Goal: Task Accomplishment & Management: Manage account settings

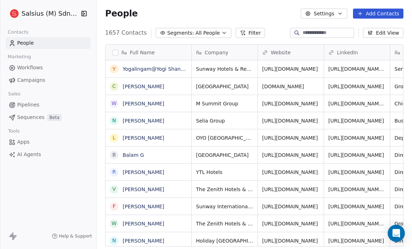
scroll to position [215, 311]
click at [27, 142] on span "Apps" at bounding box center [23, 142] width 13 height 8
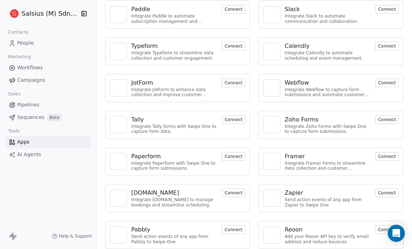
scroll to position [193, 0]
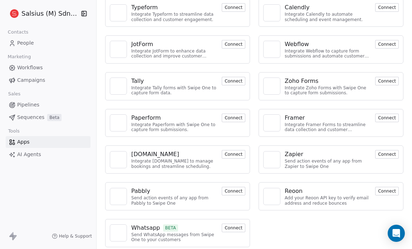
click at [338, 14] on div "Integrate Calendly to automate scheduling and event management." at bounding box center [328, 17] width 86 height 10
click at [120, 49] on img at bounding box center [118, 49] width 11 height 11
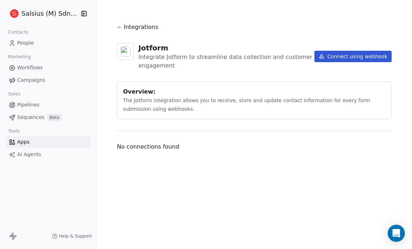
click at [34, 82] on span "Campaigns" at bounding box center [31, 81] width 28 height 8
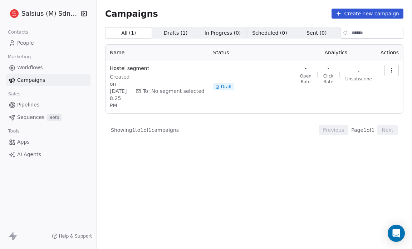
click at [33, 69] on span "Workflows" at bounding box center [30, 68] width 26 height 8
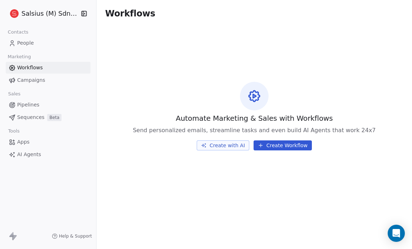
click at [30, 116] on span "Sequences" at bounding box center [30, 118] width 27 height 8
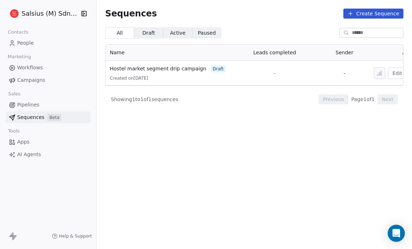
click at [146, 34] on span "Draft" at bounding box center [148, 33] width 13 height 8
click at [36, 82] on span "Campaigns" at bounding box center [31, 81] width 28 height 8
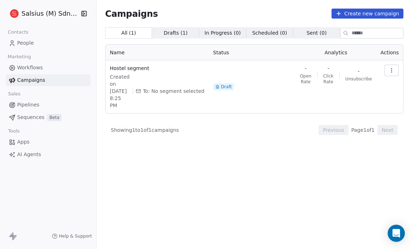
click at [172, 31] on span "Drafts ( 1 )" at bounding box center [176, 33] width 24 height 8
click at [221, 84] on span "Draft" at bounding box center [226, 87] width 11 height 6
click at [141, 89] on icon at bounding box center [138, 90] width 4 height 3
click at [195, 91] on div "Created on [DATE] 8:25 PM To: No segment selected" at bounding box center [157, 91] width 95 height 36
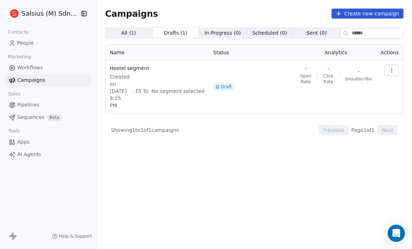
click at [222, 84] on span "Draft" at bounding box center [226, 87] width 11 height 6
click at [25, 118] on span "Sequences" at bounding box center [30, 118] width 27 height 8
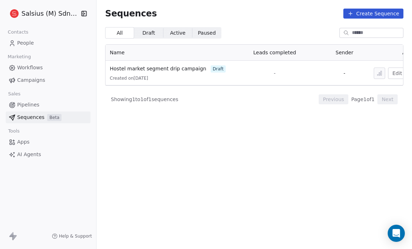
click at [147, 33] on span "Draft" at bounding box center [148, 33] width 13 height 8
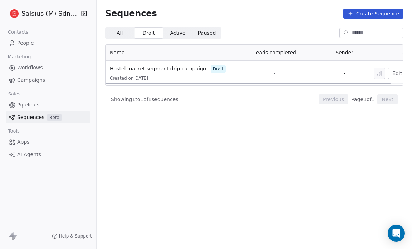
click at [211, 69] on span "draft" at bounding box center [218, 68] width 15 height 7
click at [324, 74] on td "-" at bounding box center [344, 73] width 50 height 25
click at [13, 237] on icon at bounding box center [11, 234] width 4 height 5
